Goal: Information Seeking & Learning: Learn about a topic

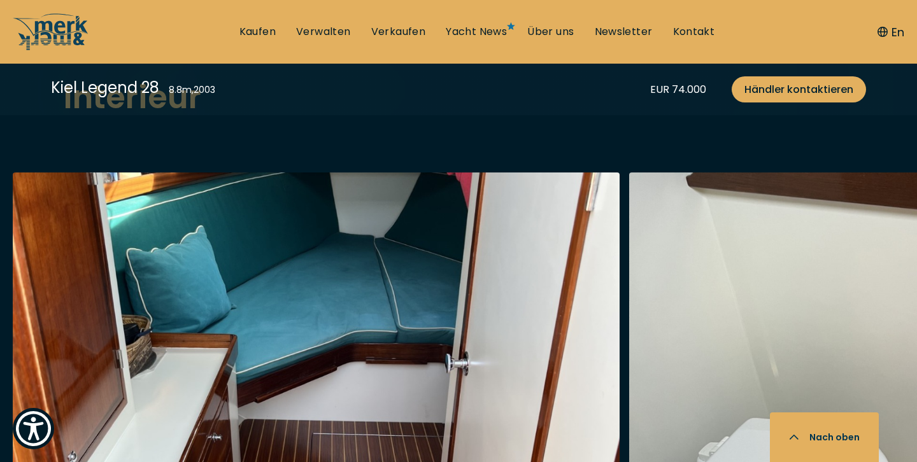
scroll to position [2277, 0]
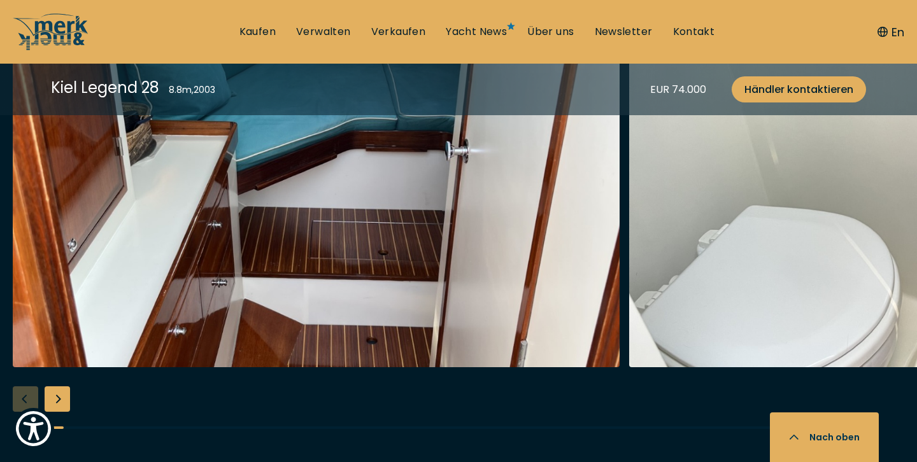
click at [660, 255] on img "button" at bounding box center [932, 164] width 607 height 408
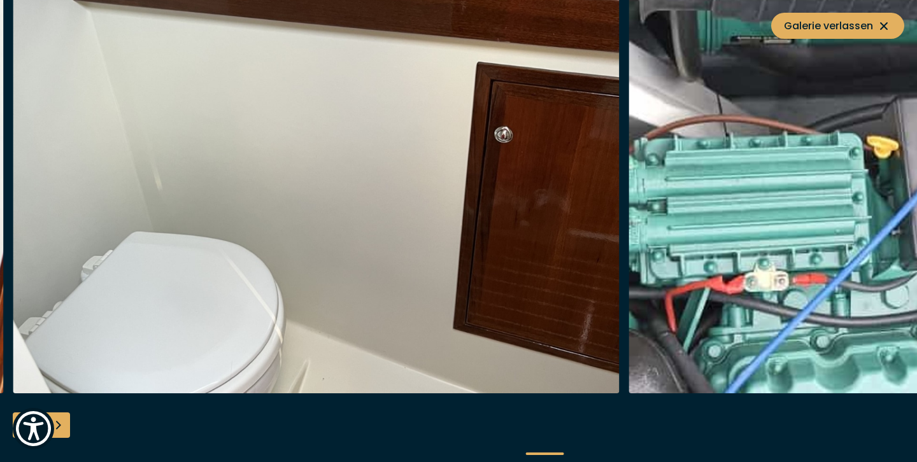
click at [660, 255] on img "button" at bounding box center [932, 190] width 607 height 408
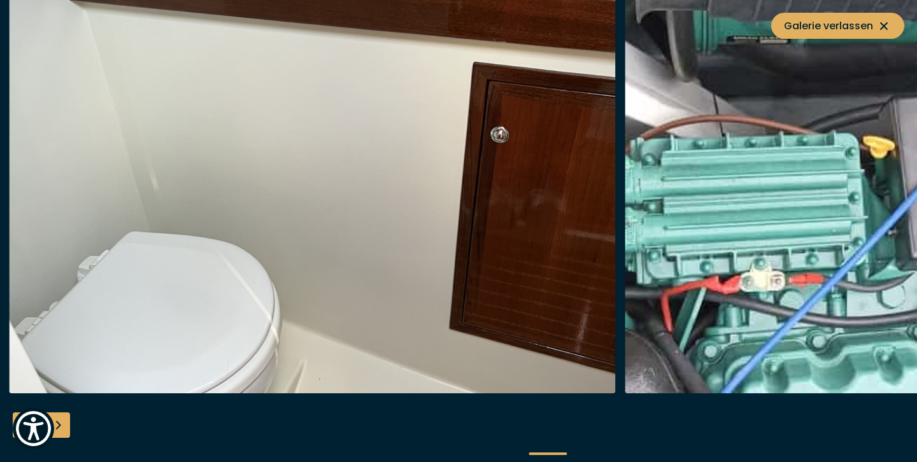
click at [395, 271] on img "button" at bounding box center [312, 190] width 607 height 408
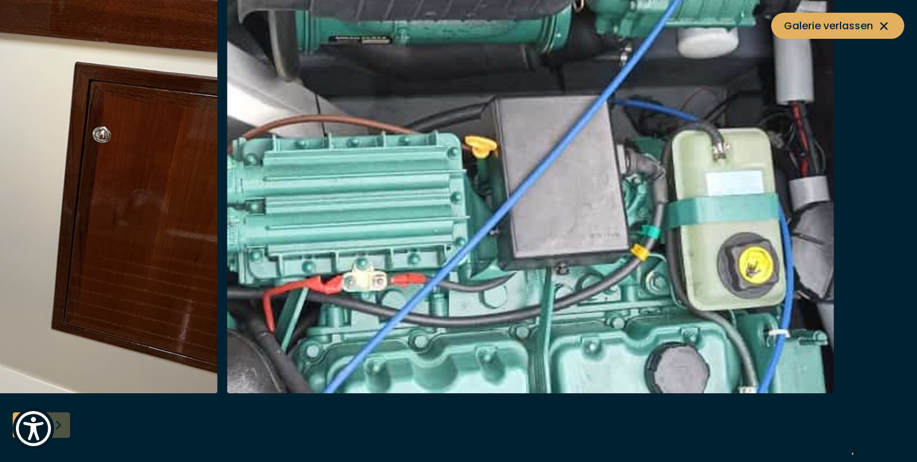
click at [437, 227] on img "button" at bounding box center [530, 190] width 607 height 408
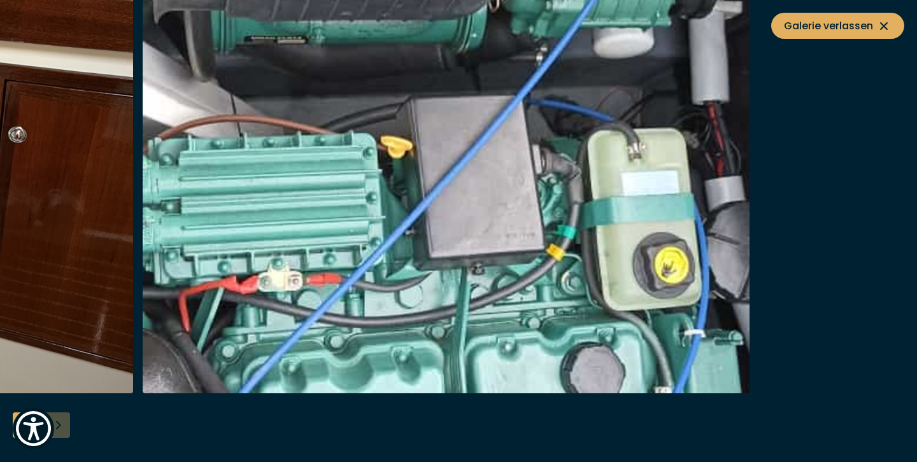
click at [307, 308] on img "button" at bounding box center [446, 190] width 607 height 408
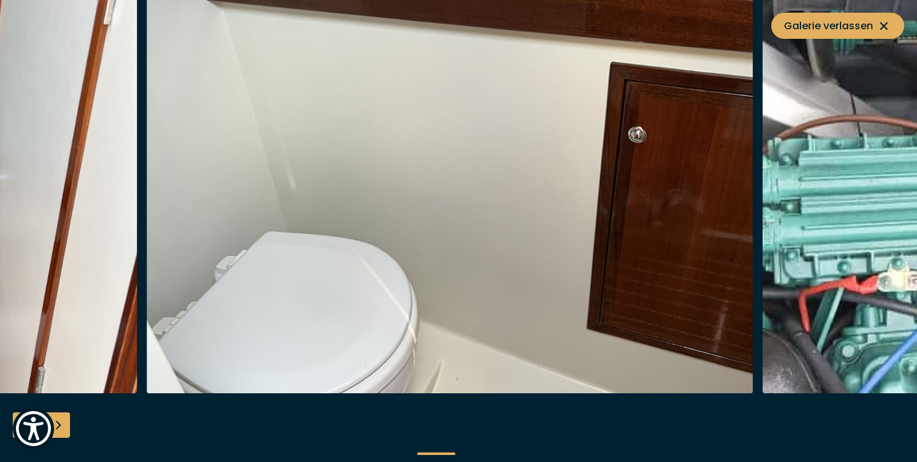
click at [686, 195] on img "button" at bounding box center [449, 190] width 607 height 408
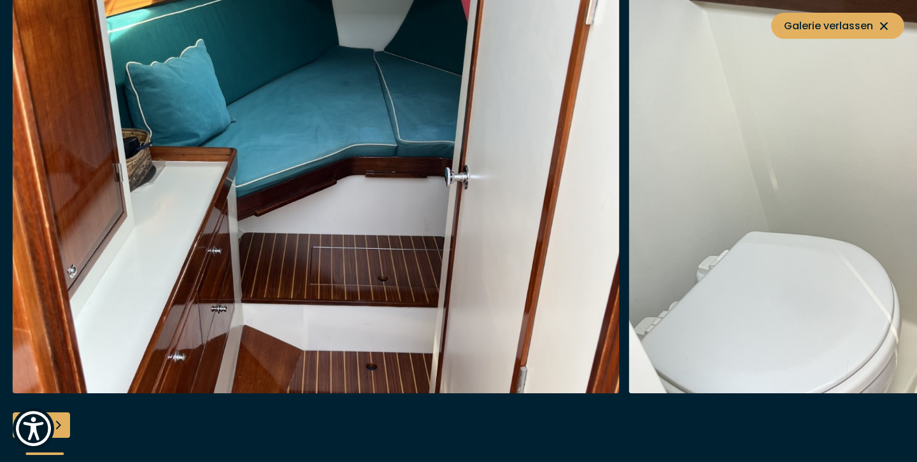
click at [62, 422] on div "Next slide" at bounding box center [57, 425] width 25 height 25
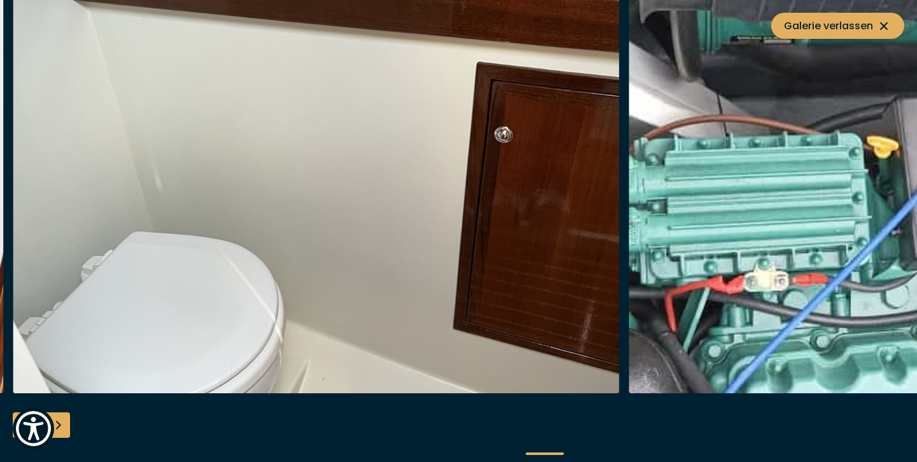
click at [62, 422] on div "Next slide" at bounding box center [57, 425] width 25 height 25
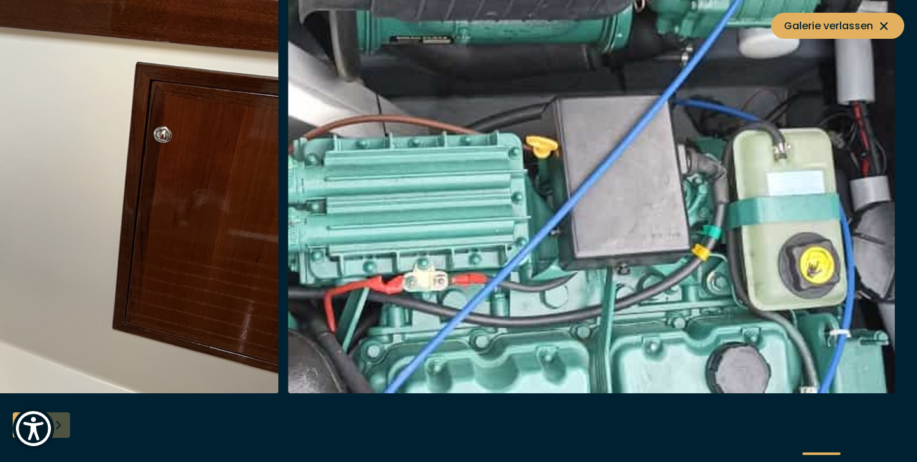
click at [62, 422] on div at bounding box center [458, 231] width 917 height 490
click at [15, 418] on img "Show Accessibility Preferences" at bounding box center [33, 428] width 39 height 39
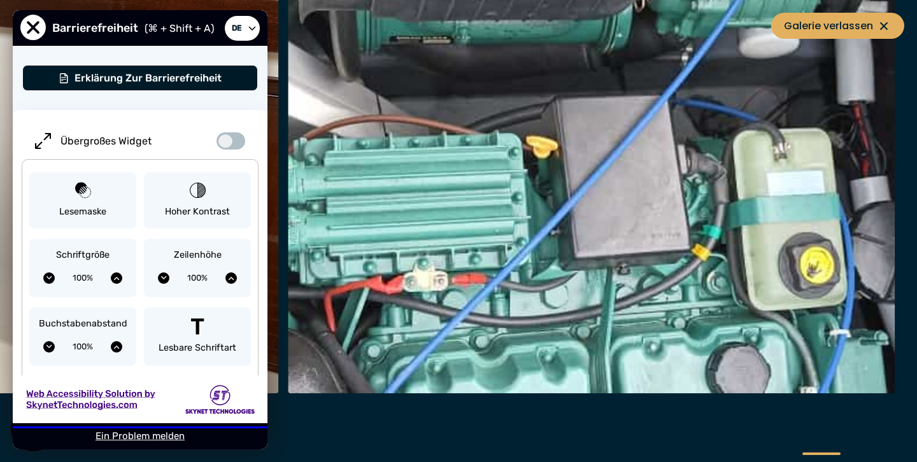
click at [15, 418] on div "User Preferences" at bounding box center [140, 400] width 255 height 48
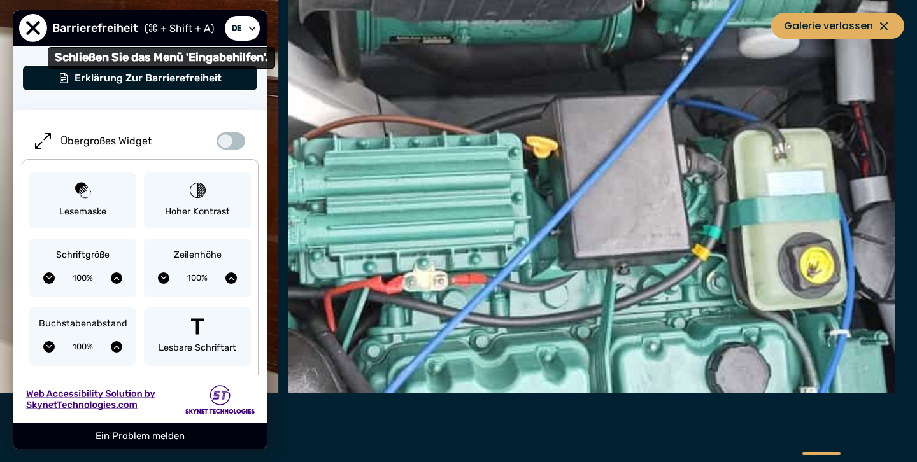
click at [29, 31] on span "Schließen Sie das Menü 'Eingabehilfen'." at bounding box center [33, 28] width 28 height 28
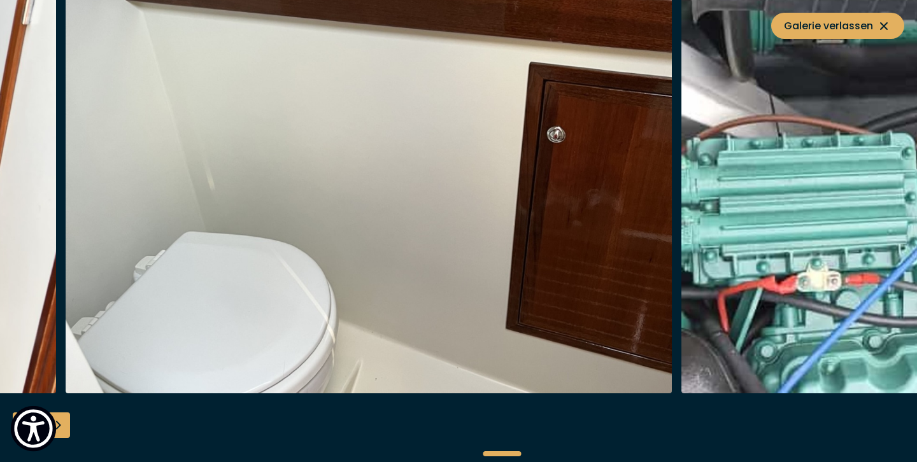
click at [490, 429] on div at bounding box center [458, 231] width 917 height 490
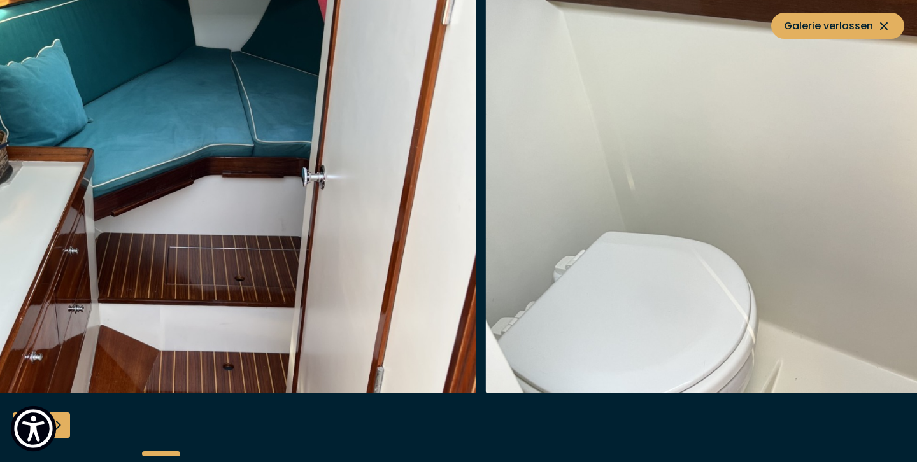
click at [162, 455] on div at bounding box center [161, 453] width 38 height 5
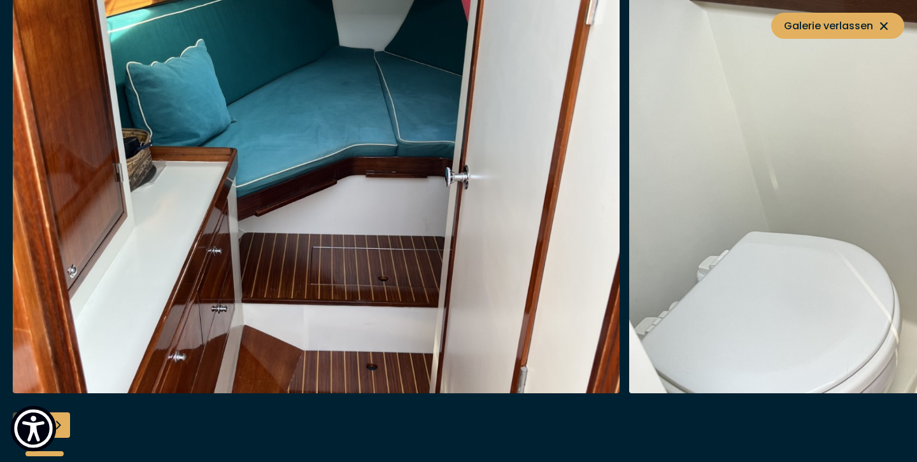
click at [1, 460] on div at bounding box center [458, 231] width 917 height 490
click at [809, 27] on span "Galerie verlassen" at bounding box center [838, 26] width 108 height 16
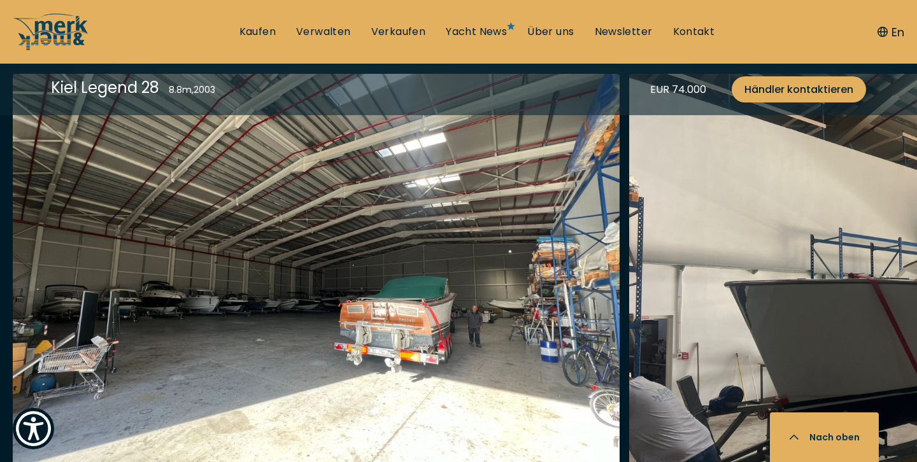
scroll to position [1461, 0]
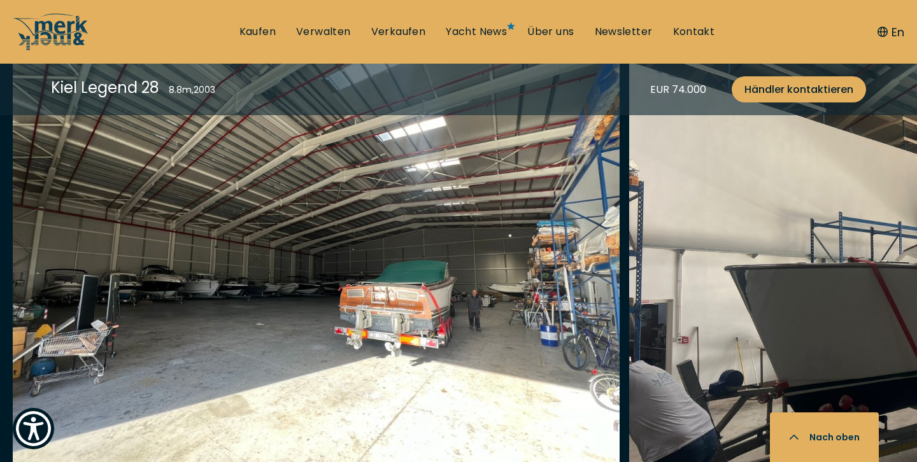
click at [436, 305] on img "button" at bounding box center [316, 262] width 607 height 408
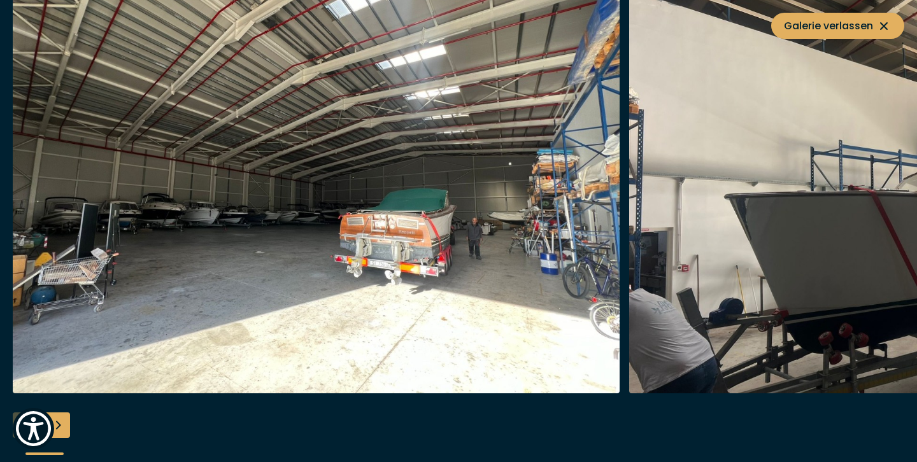
click at [61, 430] on div "Next slide" at bounding box center [57, 425] width 25 height 25
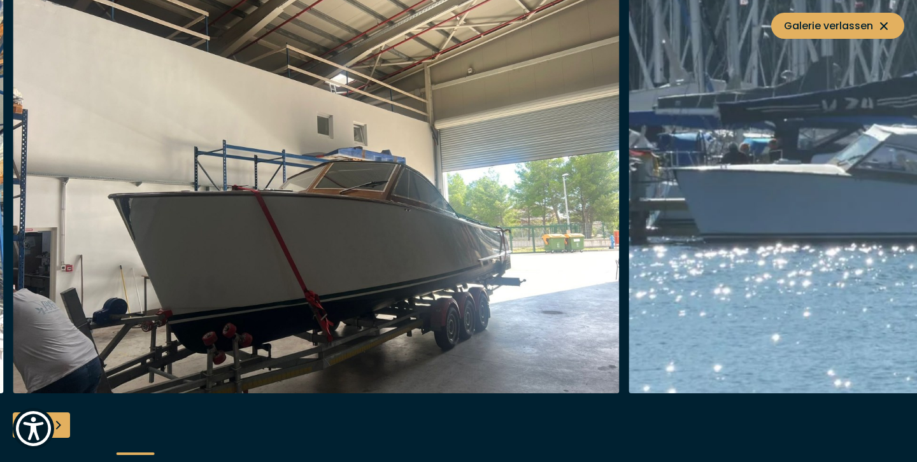
click at [61, 430] on div "Next slide" at bounding box center [57, 425] width 25 height 25
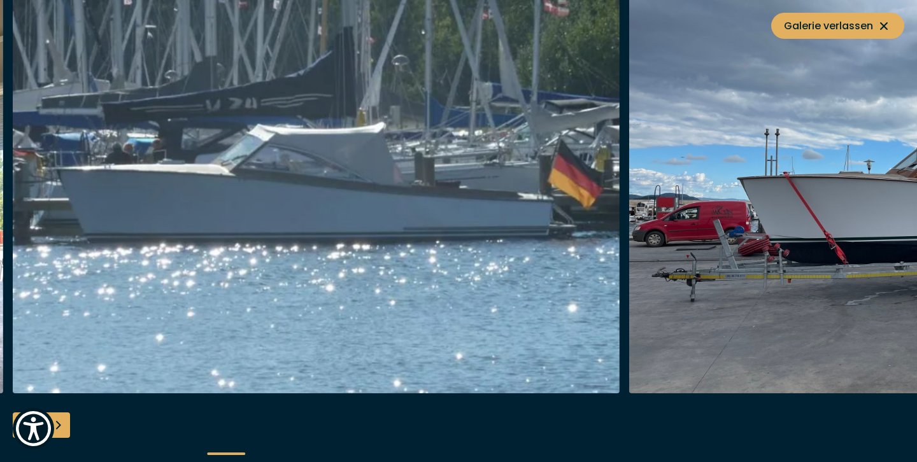
click at [61, 430] on div "Next slide" at bounding box center [57, 425] width 25 height 25
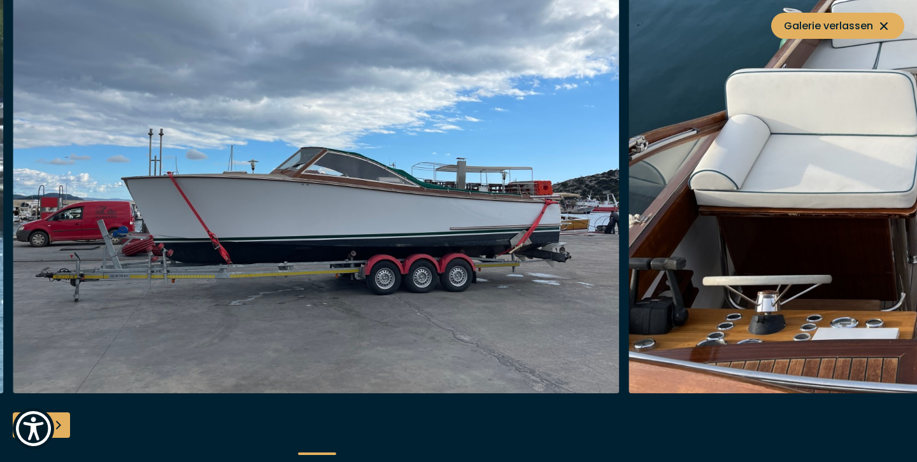
click at [61, 430] on div "Next slide" at bounding box center [57, 425] width 25 height 25
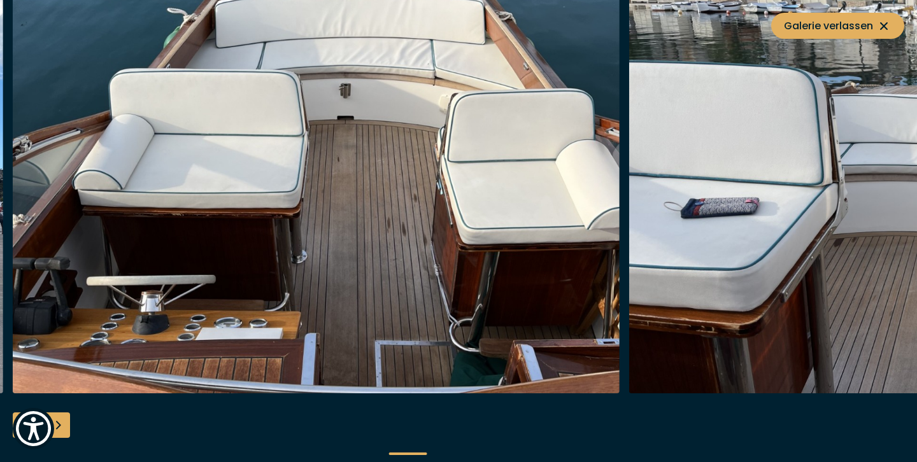
click at [58, 423] on div "Next slide" at bounding box center [57, 425] width 25 height 25
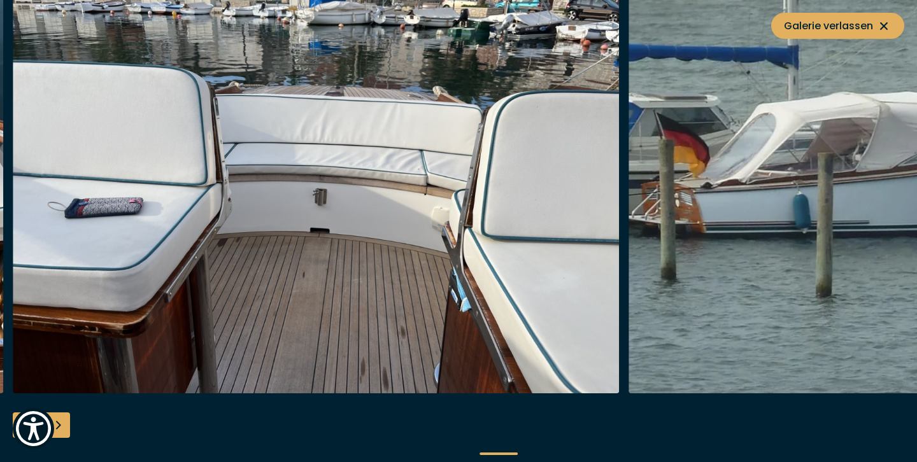
click at [58, 423] on div "Next slide" at bounding box center [57, 425] width 25 height 25
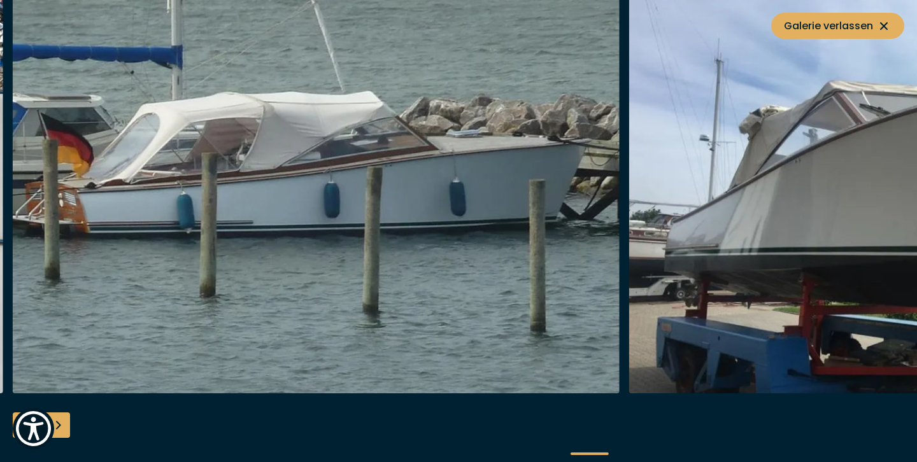
click at [58, 423] on div "Next slide" at bounding box center [57, 425] width 25 height 25
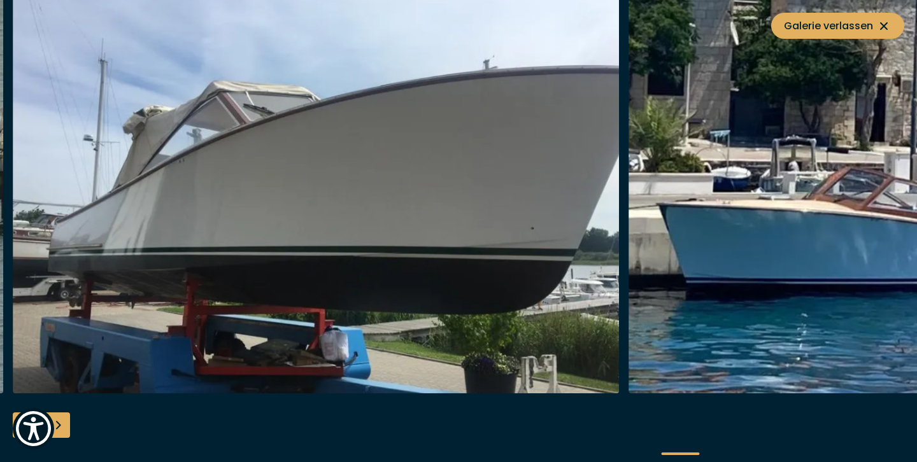
click at [58, 423] on div "Next slide" at bounding box center [57, 425] width 25 height 25
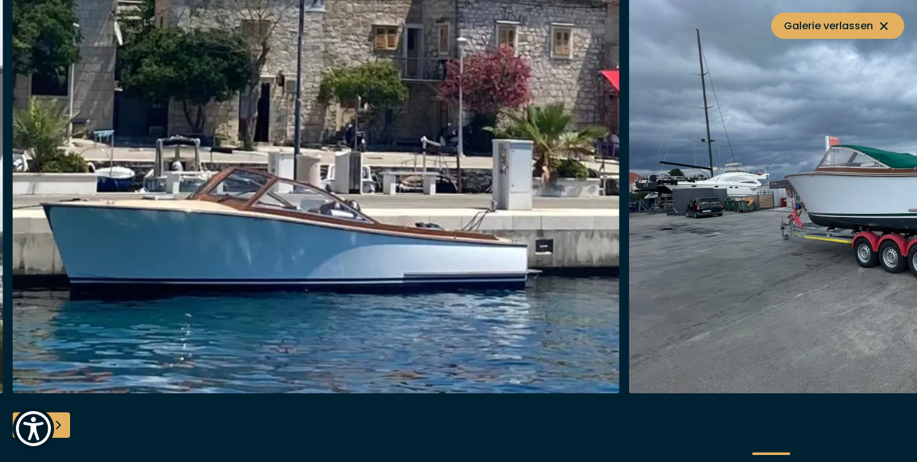
click at [58, 423] on div "Next slide" at bounding box center [57, 425] width 25 height 25
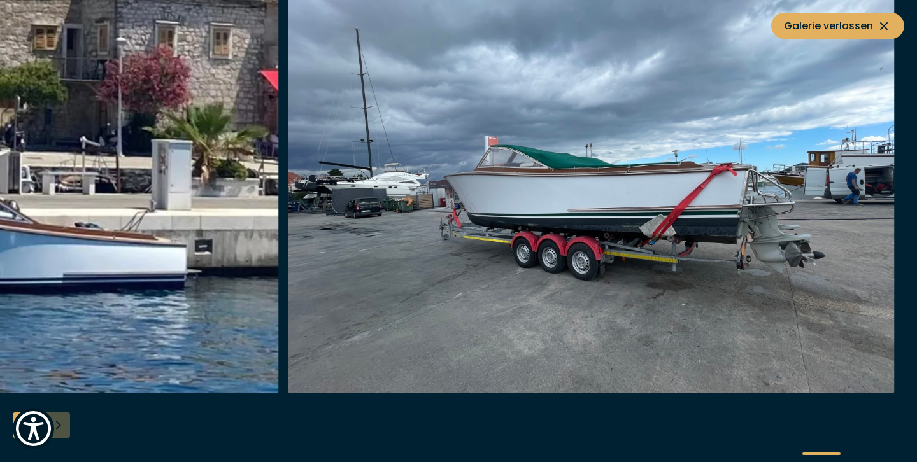
click at [58, 423] on div at bounding box center [458, 231] width 917 height 490
click at [866, 26] on span "Galerie verlassen" at bounding box center [838, 26] width 108 height 16
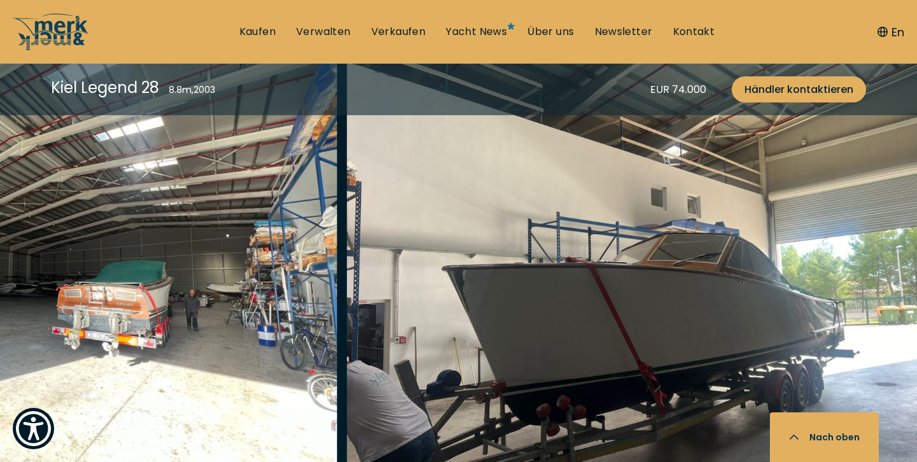
click at [246, 280] on img "button" at bounding box center [34, 262] width 607 height 408
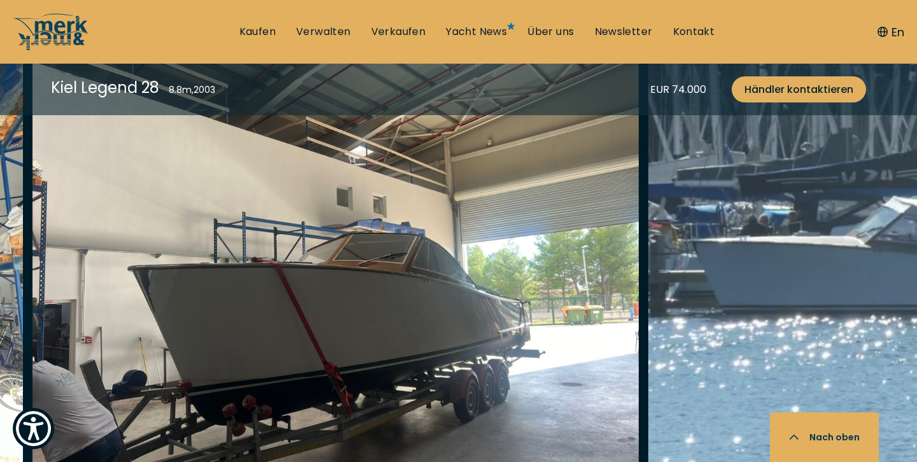
click at [166, 239] on img "button" at bounding box center [335, 262] width 607 height 408
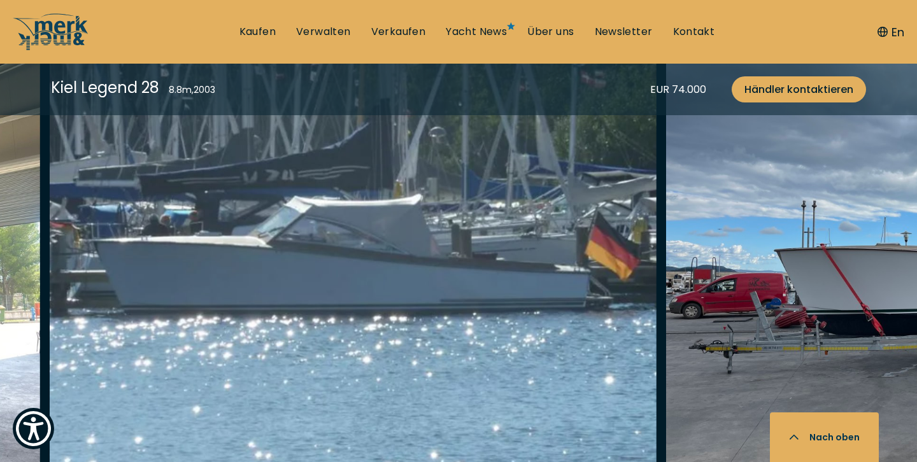
click at [166, 255] on img "button" at bounding box center [353, 262] width 607 height 408
